Goal: Check status

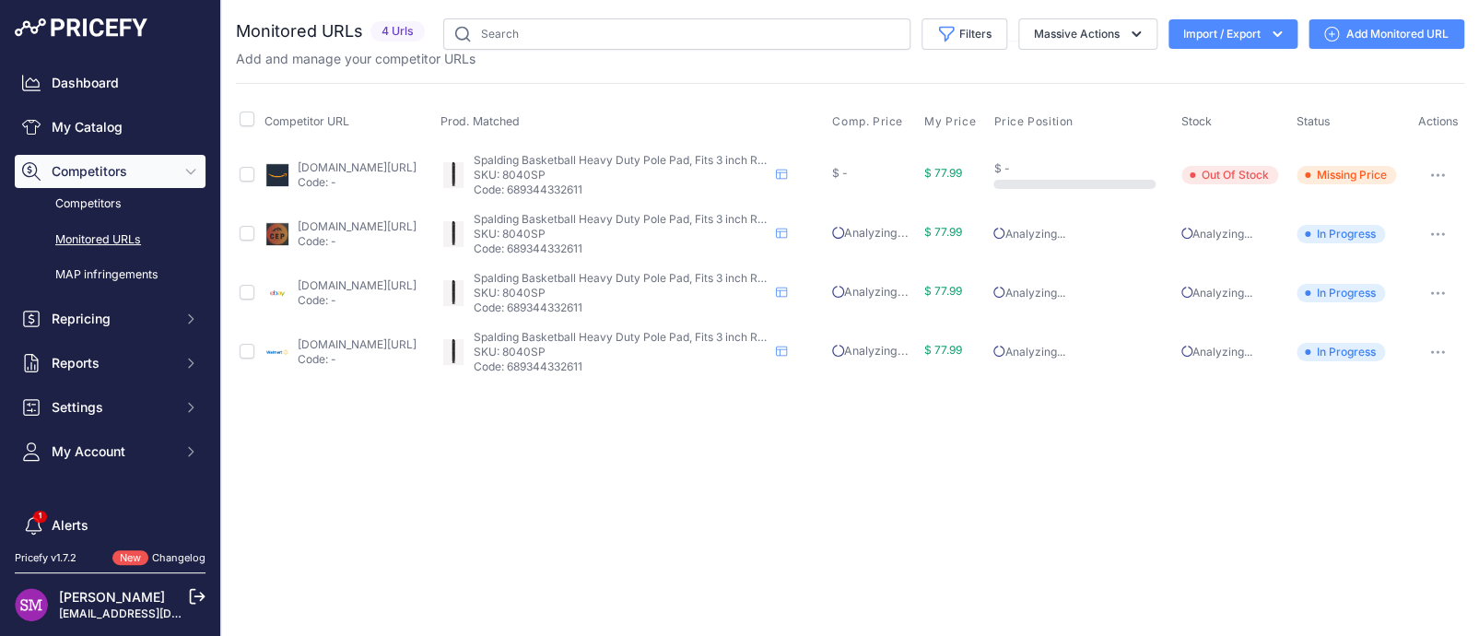
click at [318, 165] on link "[DOMAIN_NAME][URL]" at bounding box center [357, 167] width 119 height 14
